Goal: Transaction & Acquisition: Purchase product/service

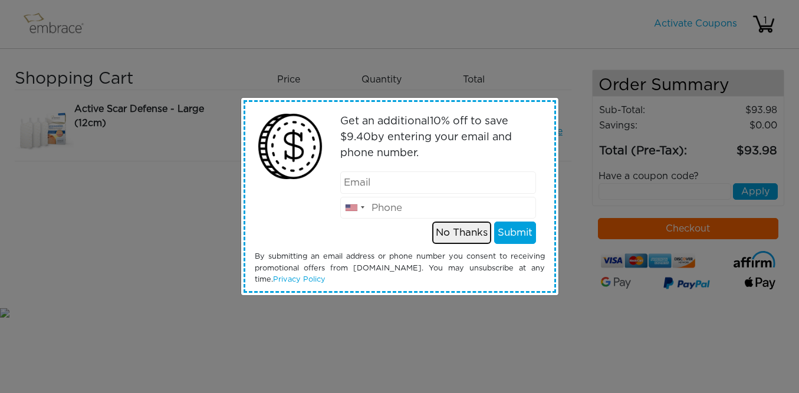
click at [463, 236] on button "No Thanks" at bounding box center [461, 233] width 59 height 22
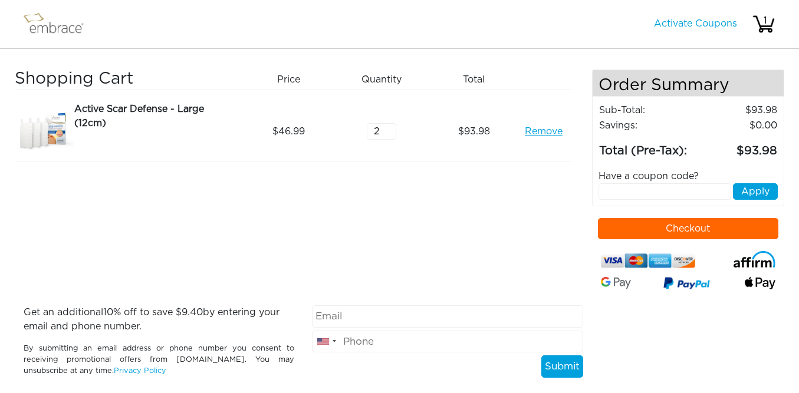
click at [611, 193] on input "text" at bounding box center [664, 191] width 133 height 17
paste input "SEPTEMBERSTEAL"
type input "SEPTEMBERSTEAL"
click at [758, 187] on button "Apply" at bounding box center [755, 191] width 45 height 17
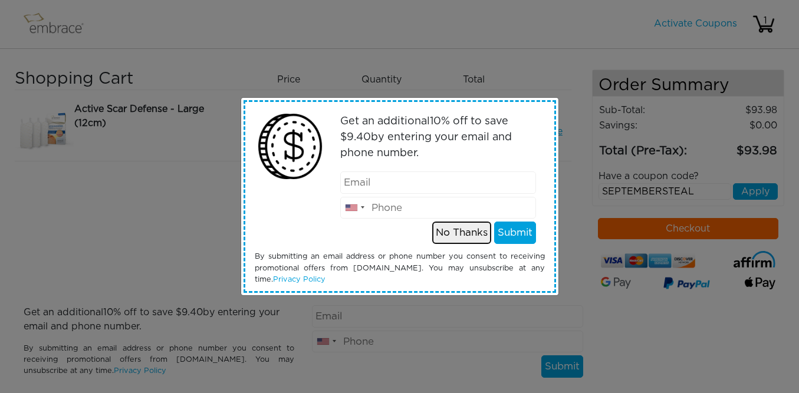
click at [475, 237] on button "No Thanks" at bounding box center [461, 233] width 59 height 22
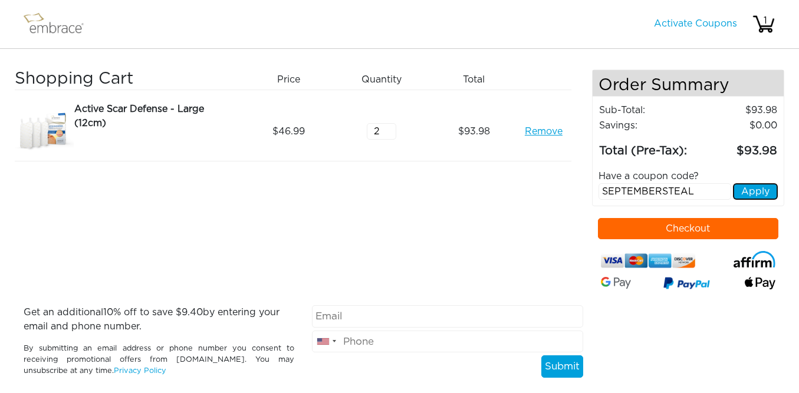
click at [763, 193] on button "Apply" at bounding box center [755, 191] width 45 height 17
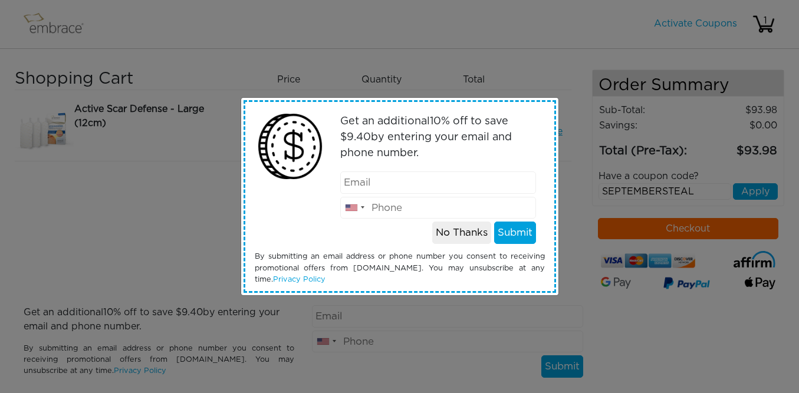
click at [421, 184] on input "email" at bounding box center [438, 183] width 196 height 22
type input "[EMAIL_ADDRESS][DOMAIN_NAME]"
type input "6302471331"
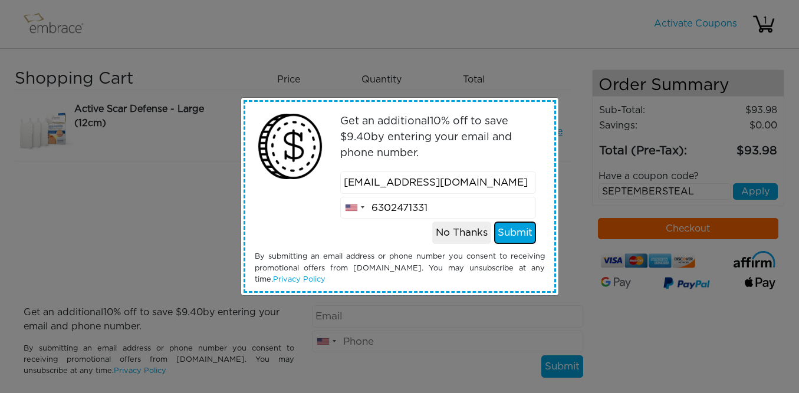
click at [499, 235] on button "Submit" at bounding box center [515, 233] width 42 height 22
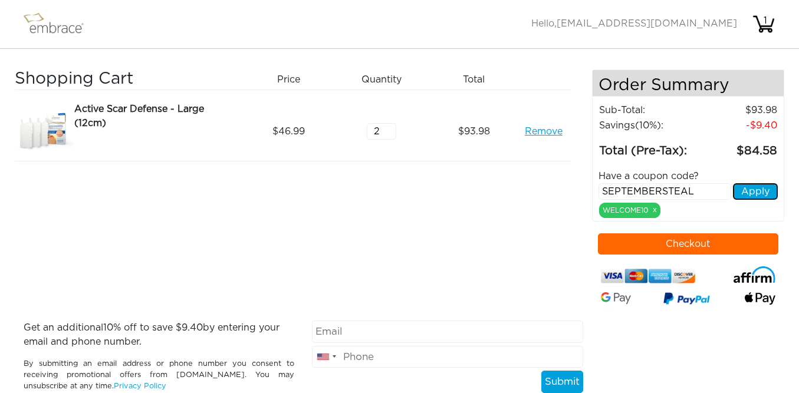
click at [742, 193] on button "Apply" at bounding box center [755, 191] width 45 height 17
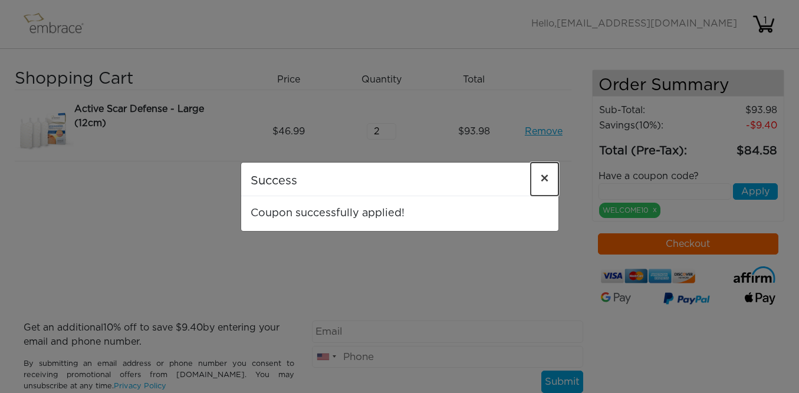
click at [545, 178] on span "×" at bounding box center [544, 179] width 9 height 14
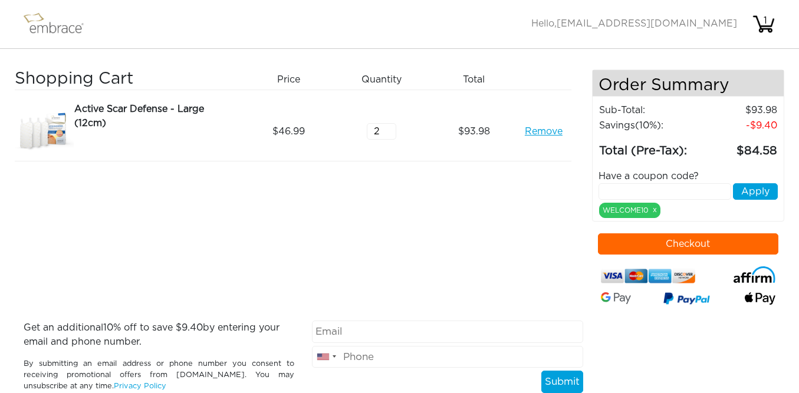
click at [689, 192] on input "text" at bounding box center [664, 191] width 133 height 17
click at [658, 208] on div "WELCOME10 x" at bounding box center [629, 210] width 61 height 15
click at [656, 211] on link "x" at bounding box center [654, 210] width 4 height 11
click at [655, 211] on link "x" at bounding box center [654, 210] width 4 height 11
click at [655, 207] on link "x" at bounding box center [654, 210] width 4 height 11
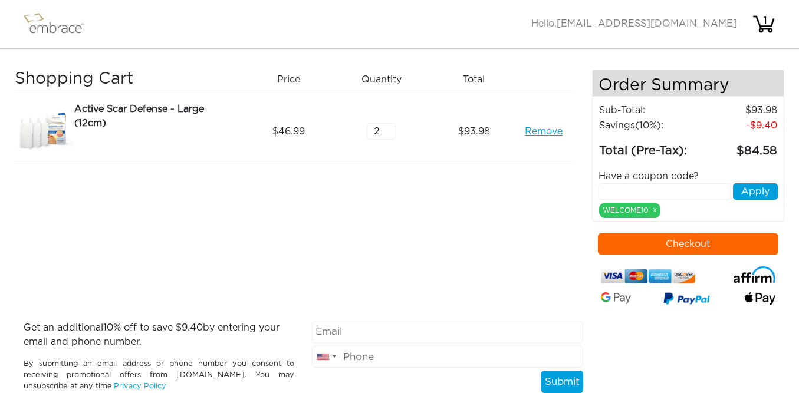
click at [761, 208] on div "Have a coupon code? Apply WELCOME10 x" at bounding box center [687, 189] width 197 height 58
click at [651, 210] on div "WELCOME10 x" at bounding box center [629, 210] width 61 height 15
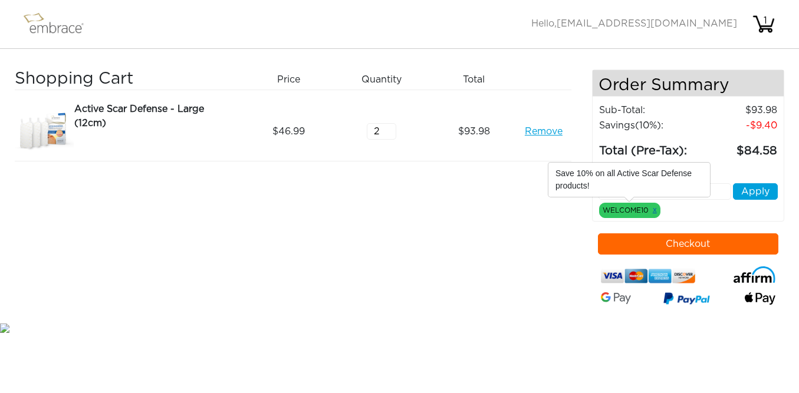
click at [653, 212] on link "x" at bounding box center [654, 210] width 4 height 11
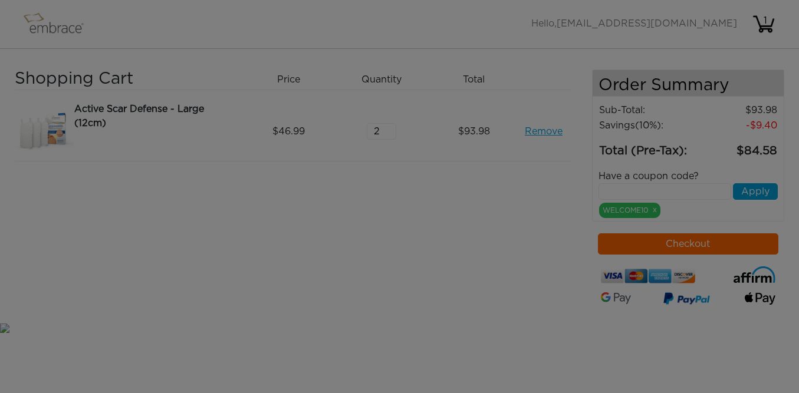
click at [653, 212] on div at bounding box center [399, 196] width 799 height 393
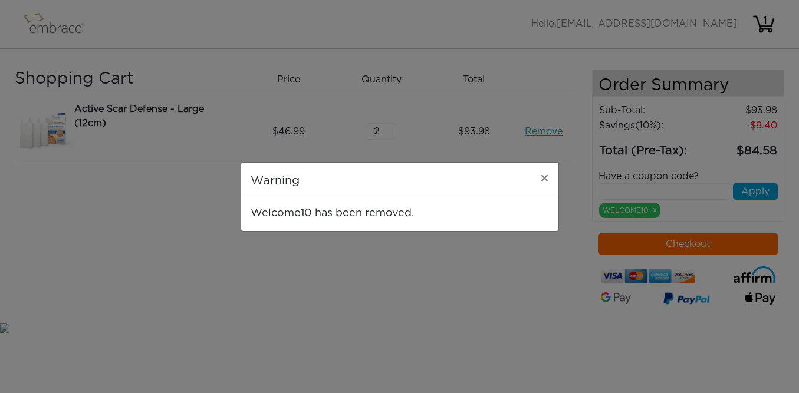
click at [653, 212] on div "Warning × Welcome10 has been removed." at bounding box center [399, 196] width 799 height 393
click at [540, 178] on span "×" at bounding box center [544, 179] width 9 height 14
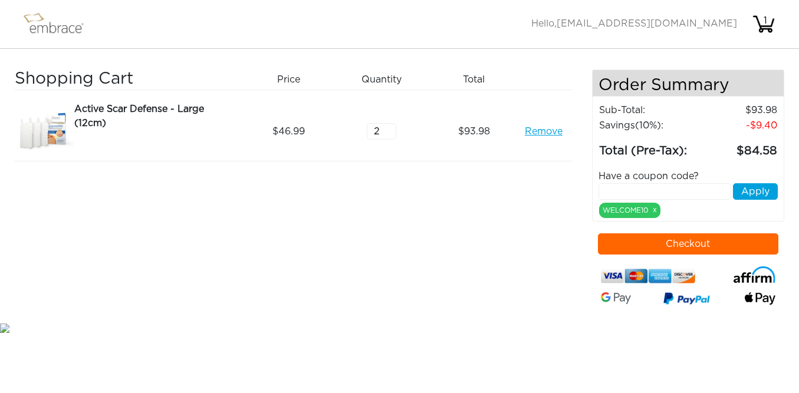
click at [629, 198] on input "text" at bounding box center [664, 191] width 133 height 17
paste input "SEPTEMBERSTEAL"
type input "SEPTEMBERSTEAL"
click at [759, 190] on button "Apply" at bounding box center [755, 191] width 45 height 17
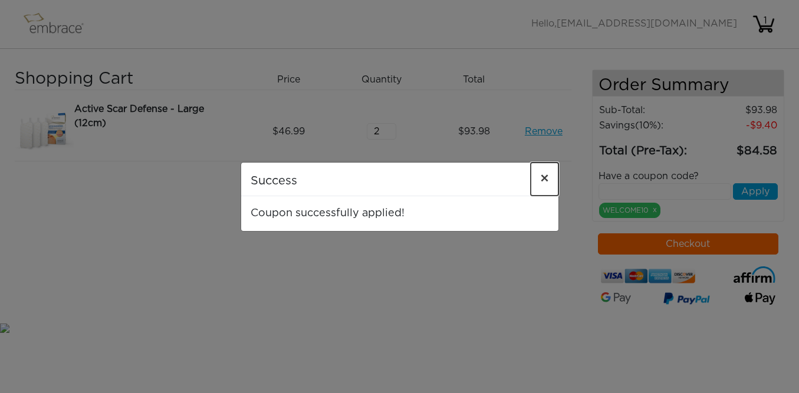
click at [546, 180] on span "×" at bounding box center [544, 179] width 9 height 14
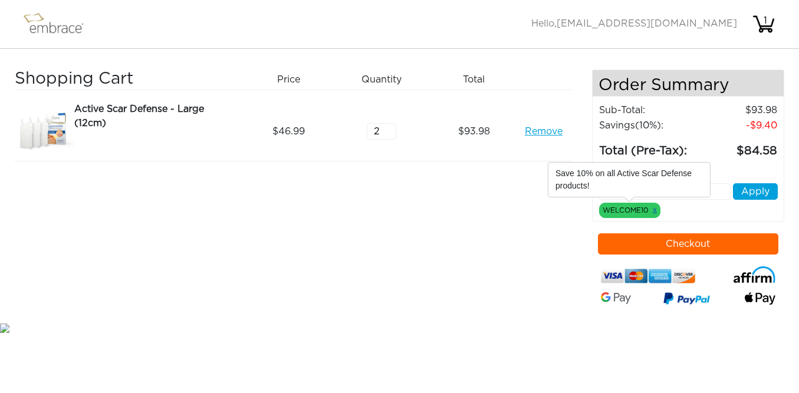
click at [654, 213] on link "x" at bounding box center [654, 210] width 4 height 11
click at [654, 209] on link "x" at bounding box center [654, 210] width 4 height 11
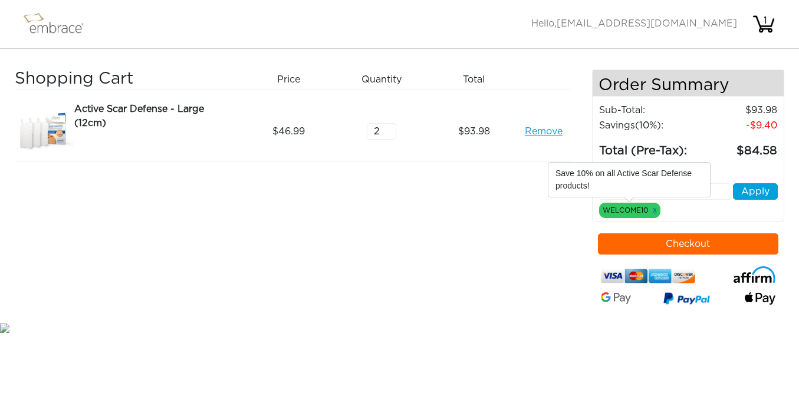
click at [653, 209] on link "x" at bounding box center [654, 210] width 4 height 11
click at [655, 210] on link "x" at bounding box center [654, 210] width 4 height 11
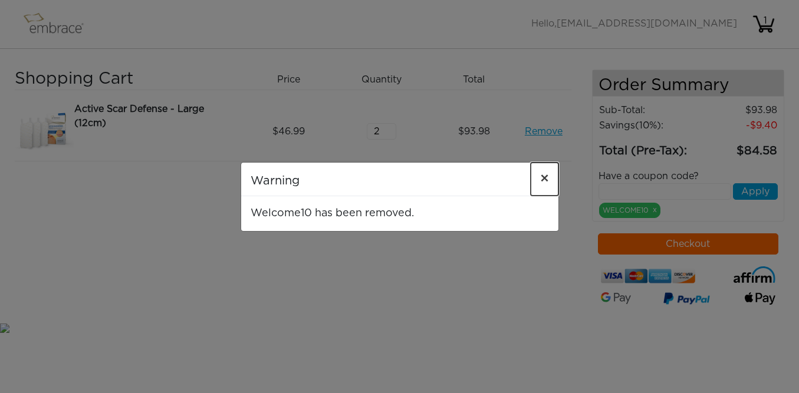
click at [546, 181] on span "×" at bounding box center [544, 179] width 9 height 14
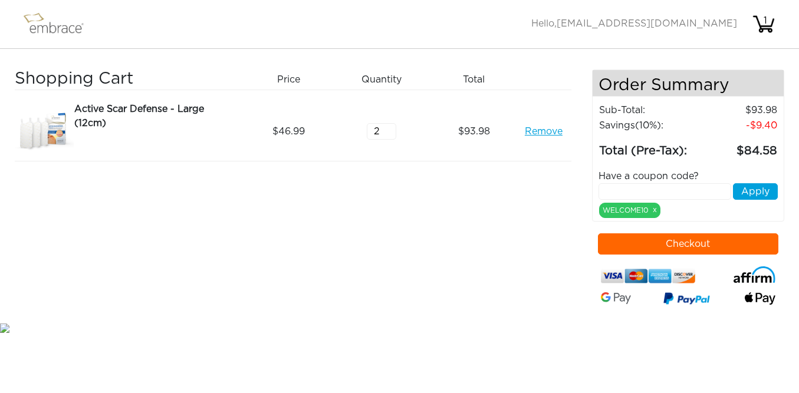
click at [529, 127] on link "Remove" at bounding box center [544, 131] width 38 height 14
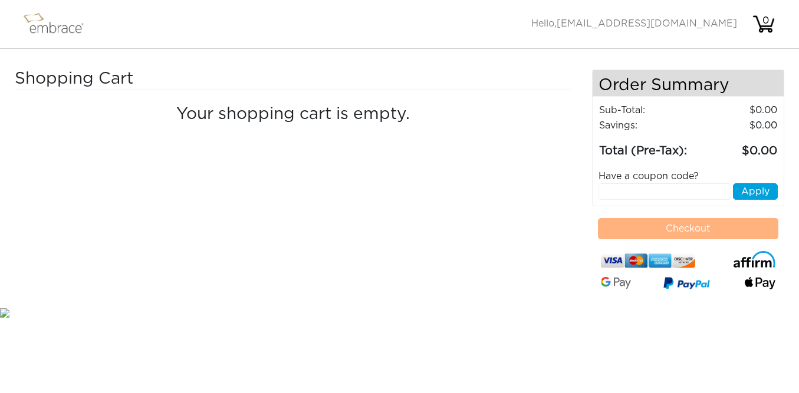
click at [655, 194] on input "text" at bounding box center [664, 191] width 133 height 17
paste input "SEPTEMBERSTEAL"
type input "SEPTEMBERSTEAL"
click at [766, 190] on button "Apply" at bounding box center [755, 191] width 45 height 17
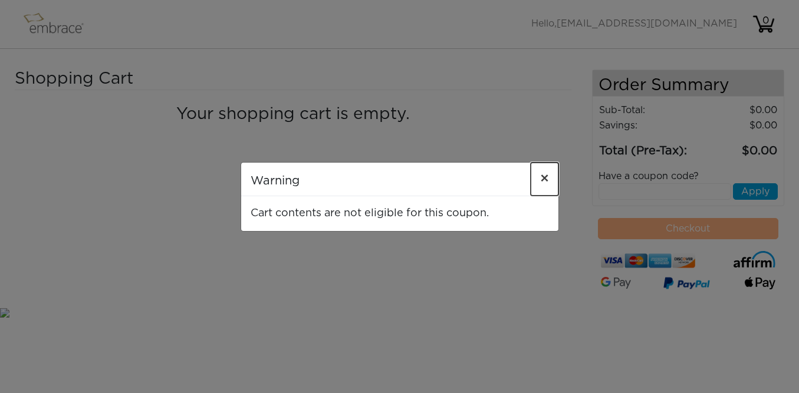
click at [543, 181] on span "×" at bounding box center [544, 179] width 9 height 14
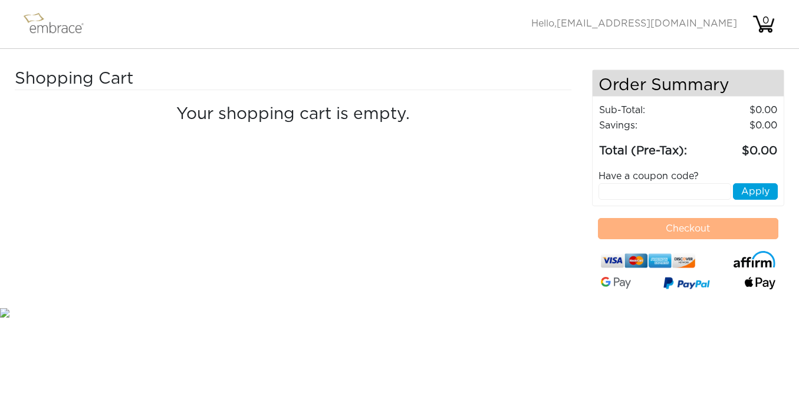
click at [61, 24] on img at bounding box center [59, 23] width 77 height 29
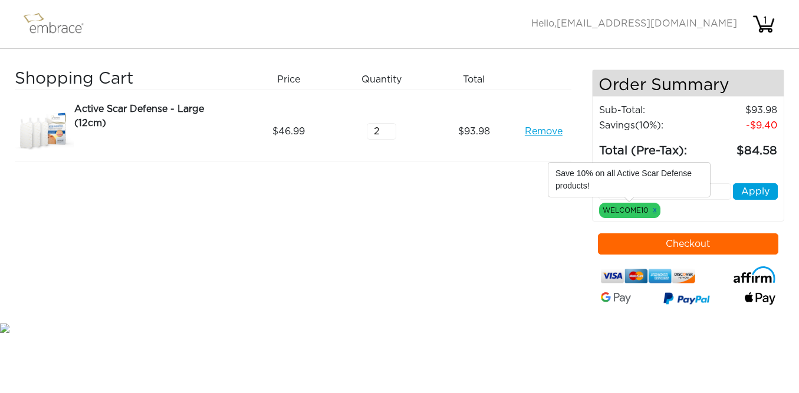
click at [652, 208] on link "x" at bounding box center [654, 210] width 4 height 11
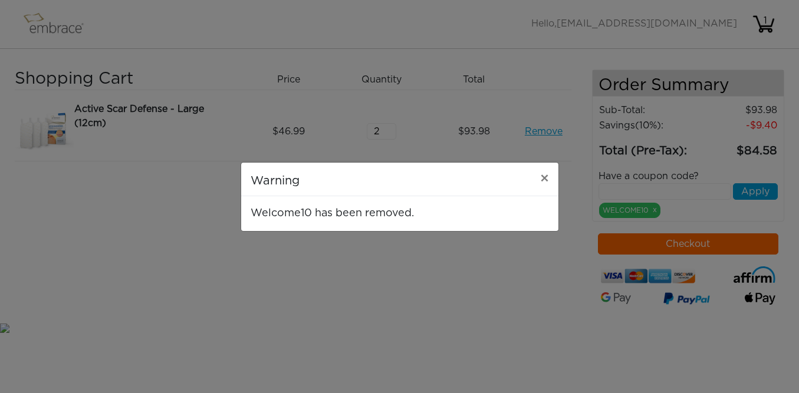
click at [652, 208] on div "Warning × Welcome10 has been removed." at bounding box center [399, 196] width 799 height 393
click at [545, 173] on span "×" at bounding box center [544, 179] width 9 height 14
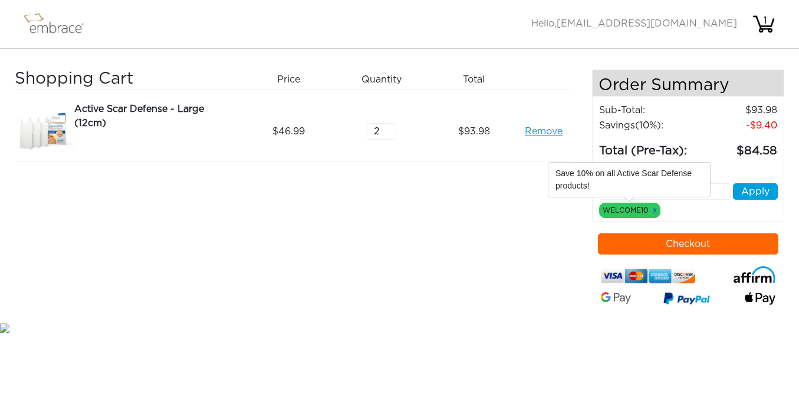
click at [652, 212] on link "x" at bounding box center [654, 210] width 4 height 11
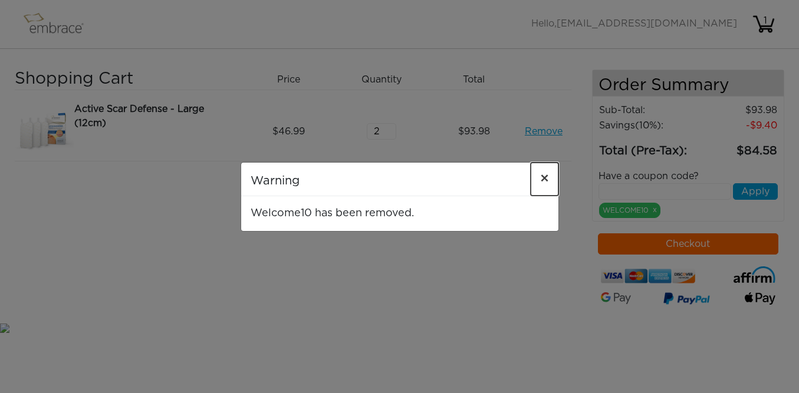
click at [547, 179] on span "×" at bounding box center [544, 179] width 9 height 14
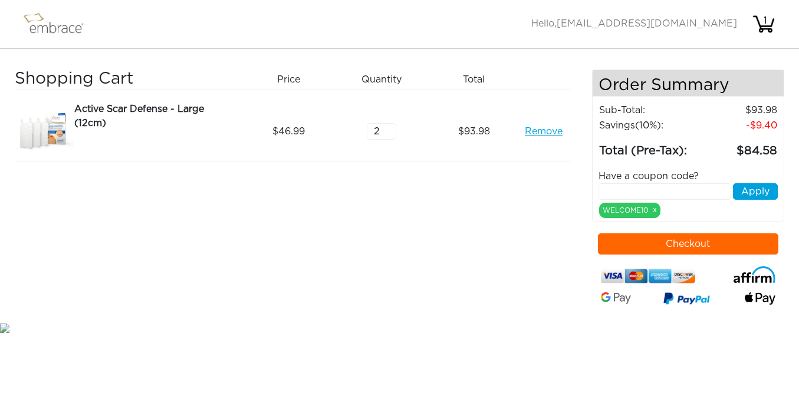
click at [612, 184] on input "text" at bounding box center [664, 191] width 133 height 17
paste input "SEPTEMBERSTEAL"
type input "SEPTEMBERSTEAL"
click at [763, 183] on button "Apply" at bounding box center [755, 191] width 45 height 17
click at [763, 183] on body "Activate Coupons Hello, lpahos5990@gmail.com 1 Shopping Cart Price Quantity Qty…" at bounding box center [399, 167] width 799 height 335
